Goal: Navigation & Orientation: Find specific page/section

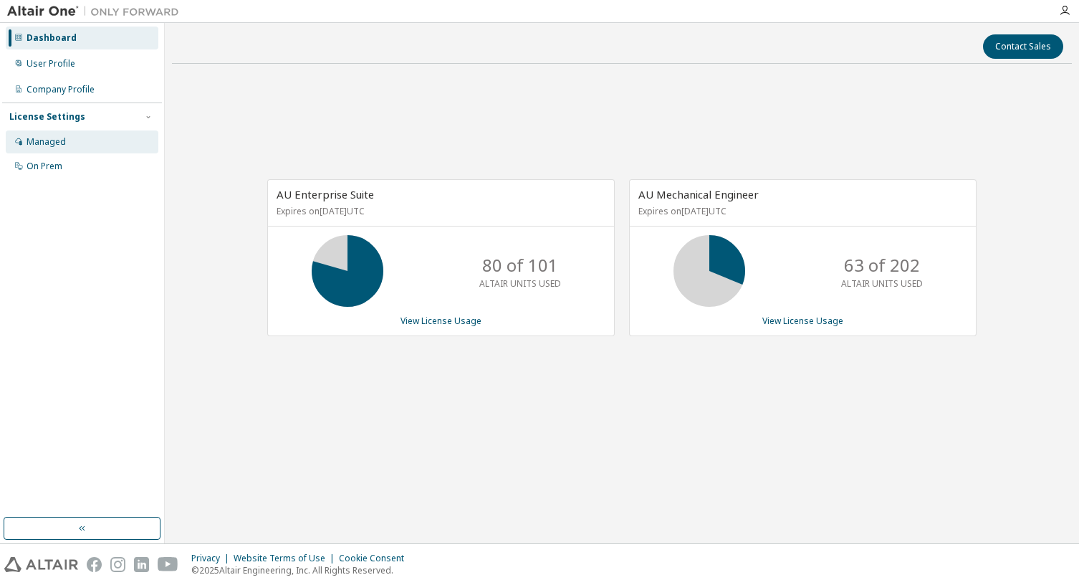
click at [51, 134] on div "Managed" at bounding box center [82, 141] width 153 height 23
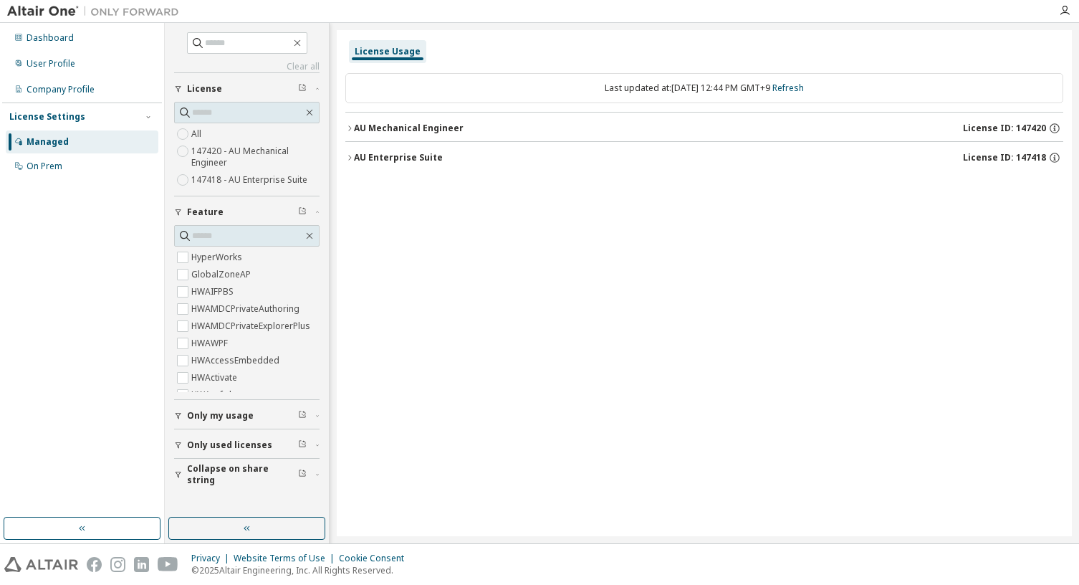
click at [219, 450] on span "Only used licenses" at bounding box center [229, 444] width 85 height 11
click at [86, 97] on div "Company Profile" at bounding box center [82, 89] width 153 height 23
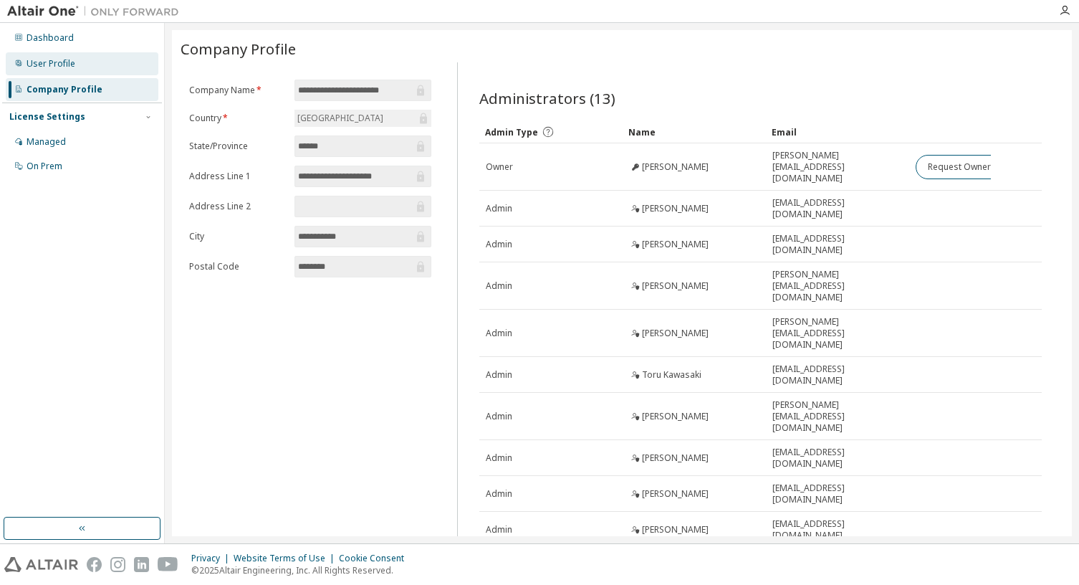
click at [67, 70] on div "User Profile" at bounding box center [82, 63] width 153 height 23
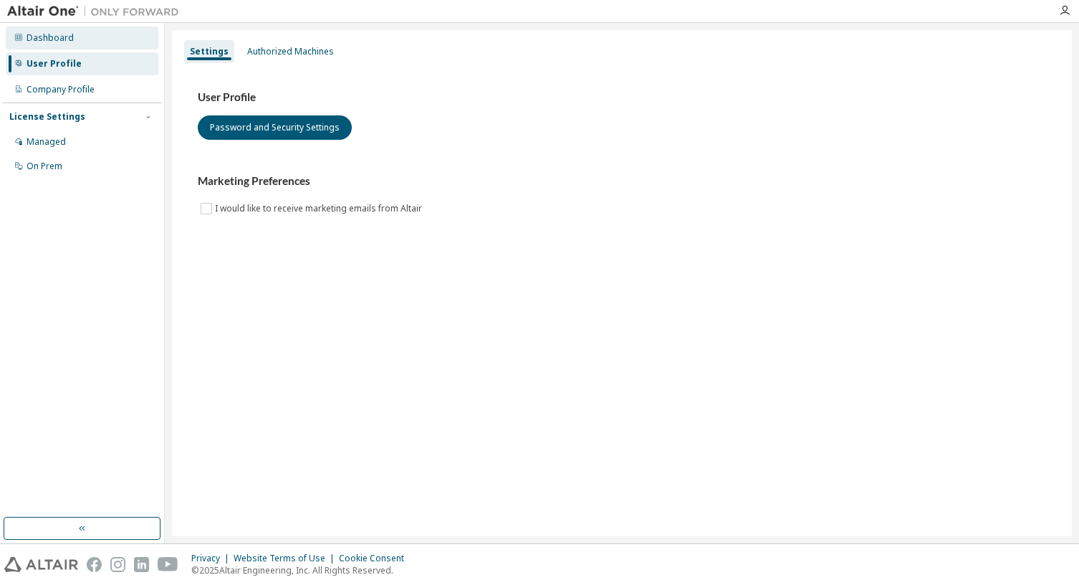
click at [61, 44] on div "Dashboard" at bounding box center [82, 38] width 153 height 23
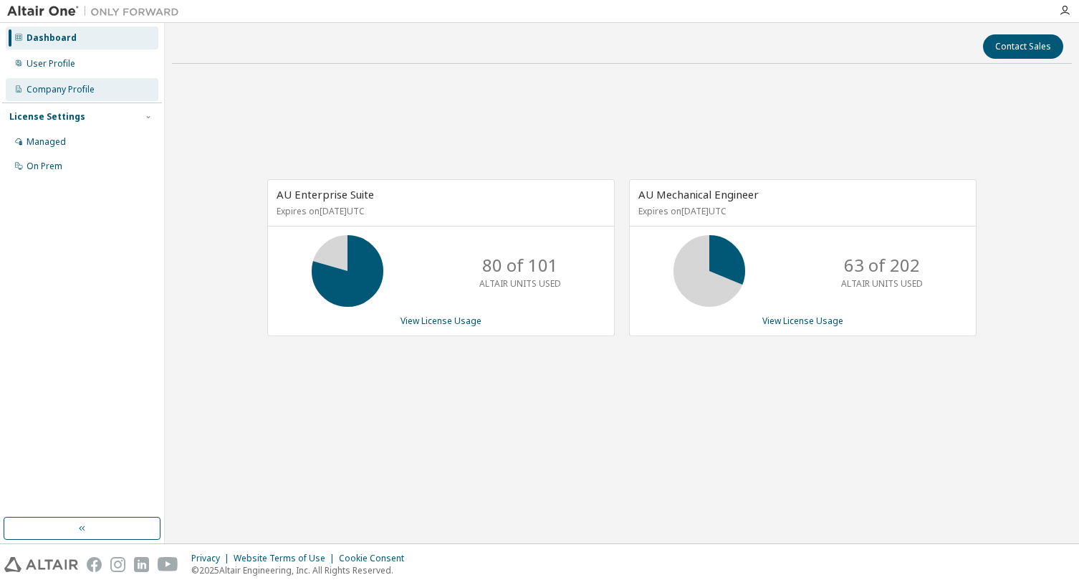
click at [63, 90] on div "Company Profile" at bounding box center [61, 89] width 68 height 11
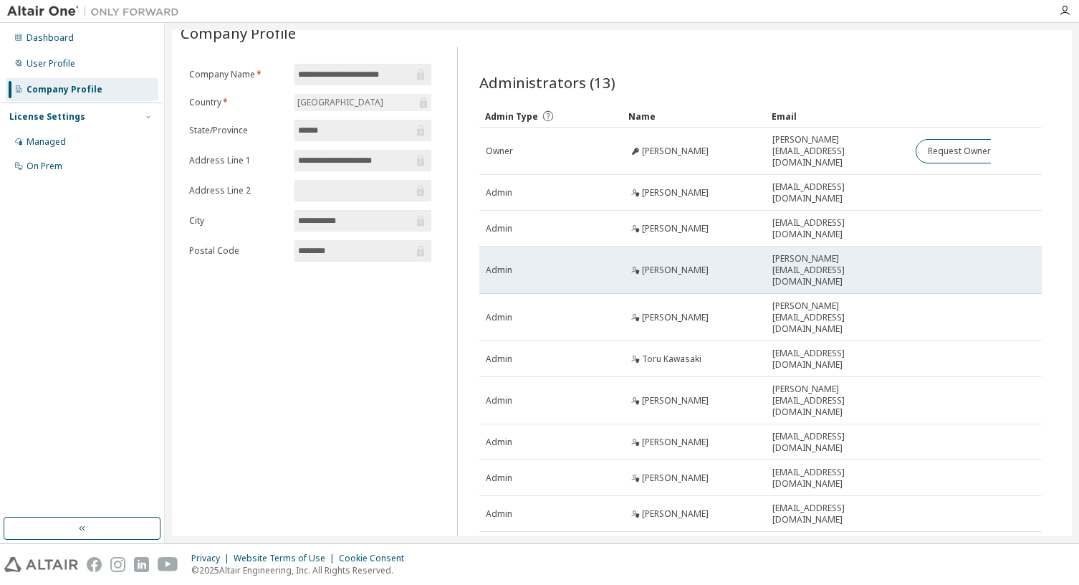
scroll to position [29, 0]
